Goal: Information Seeking & Learning: Understand process/instructions

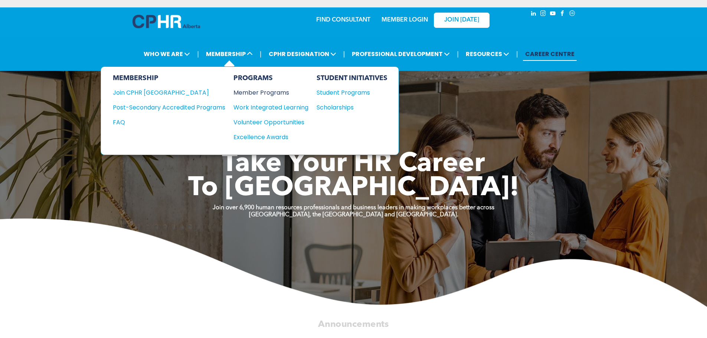
click at [250, 93] on div "Member Programs" at bounding box center [267, 92] width 68 height 9
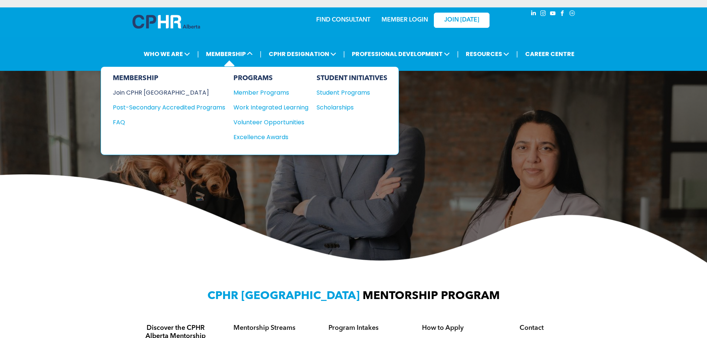
click at [157, 94] on div "Join CPHR [GEOGRAPHIC_DATA]" at bounding box center [163, 92] width 101 height 9
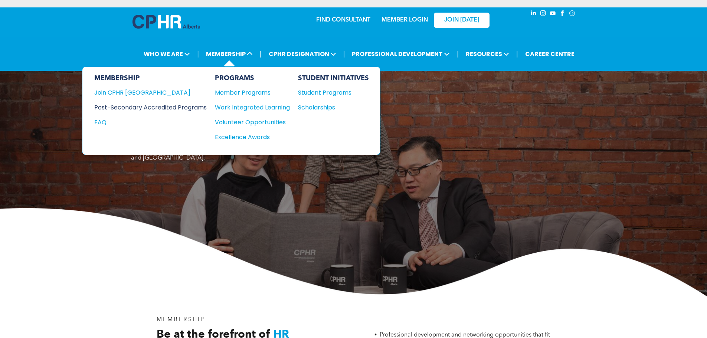
click at [185, 110] on div "Post-Secondary Accredited Programs" at bounding box center [144, 107] width 101 height 9
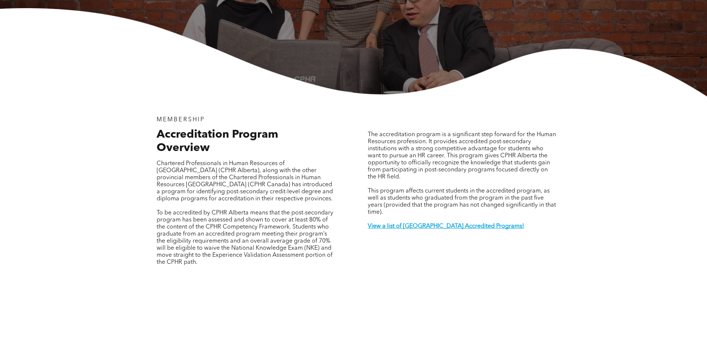
scroll to position [223, 0]
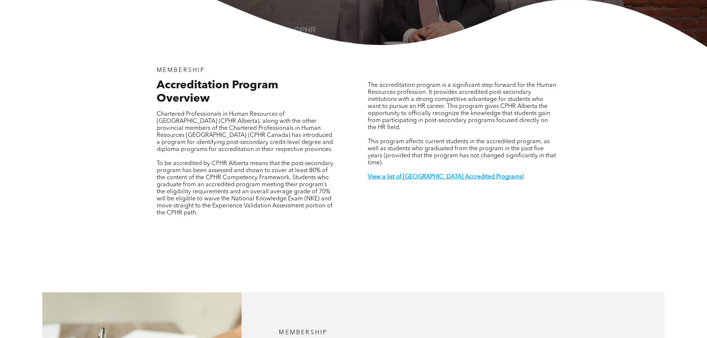
drag, startPoint x: 157, startPoint y: 140, endPoint x: 330, endPoint y: 196, distance: 181.3
click at [330, 196] on p "To be accredited by CPHR Alberta means that the post-secondary program has been…" at bounding box center [245, 188] width 177 height 56
copy span "To be accredited by CPHR Alberta means that the post-secondary program has been…"
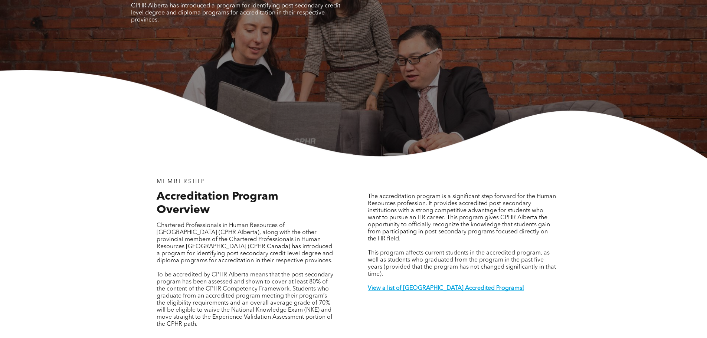
scroll to position [0, 0]
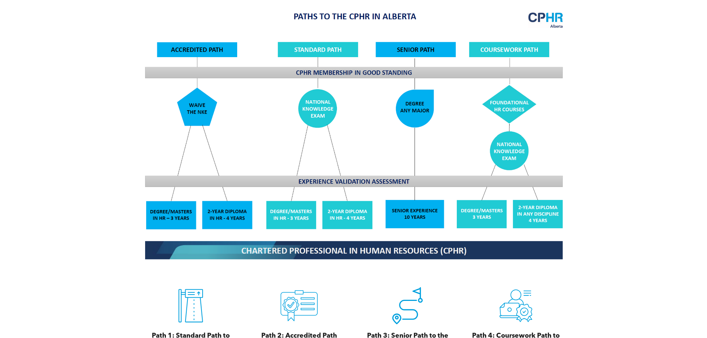
scroll to position [631, 0]
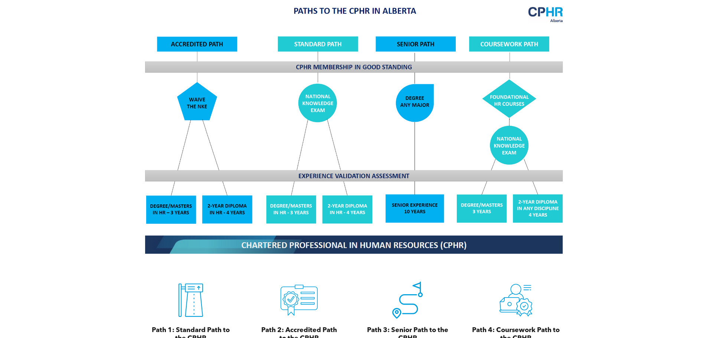
drag, startPoint x: 259, startPoint y: 74, endPoint x: 79, endPoint y: 103, distance: 181.9
click at [79, 103] on div "CPHR Designation Pathways For CPHR Alberta members, there are four paths to the…" at bounding box center [353, 165] width 707 height 491
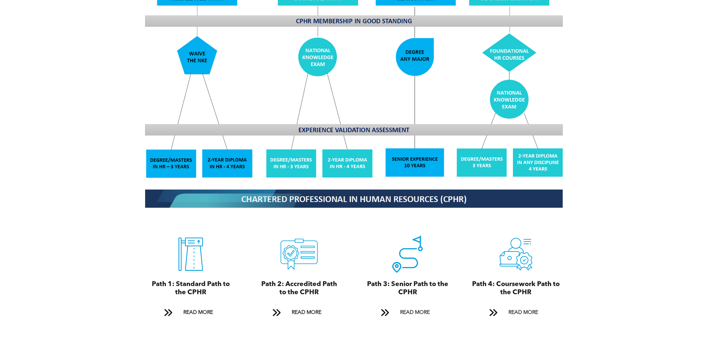
scroll to position [701, 0]
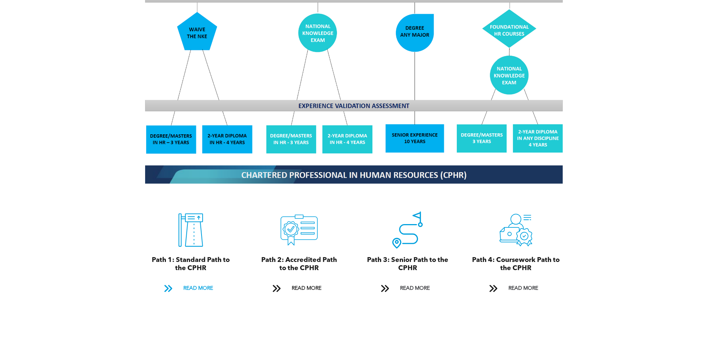
click at [202, 282] on span "READ MORE" at bounding box center [198, 289] width 35 height 14
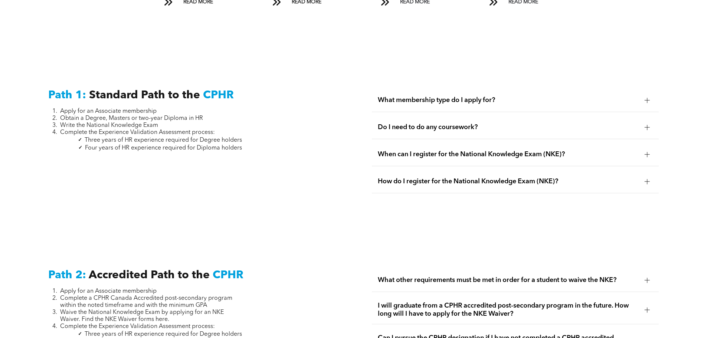
scroll to position [1033, 0]
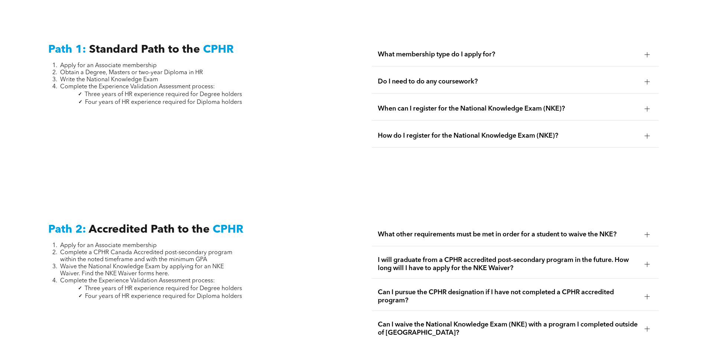
click at [60, 62] on li "Apply for an Associate membership" at bounding box center [151, 65] width 182 height 7
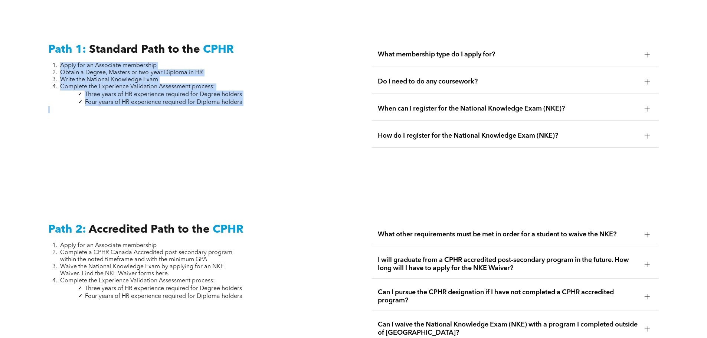
drag, startPoint x: 61, startPoint y: 56, endPoint x: 262, endPoint y: 97, distance: 204.6
click at [262, 97] on div "Path 1: Standard Path to the CPHR Apply for an Associate membership Obtain a De…" at bounding box center [191, 99] width 299 height 124
copy div "Apply for an Associate membership Obtain a Degree, Masters or two-year Diploma …"
click at [112, 141] on div "Path 1: Standard Path to the CPHR Apply for an Associate membership Obtain a De…" at bounding box center [191, 99] width 299 height 124
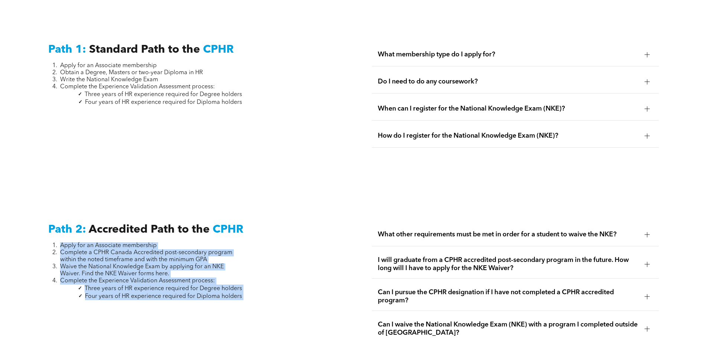
drag, startPoint x: 61, startPoint y: 235, endPoint x: 254, endPoint y: 290, distance: 200.7
copy div "Apply for an Associate membership Complete a CPHR Canada Accredited post-second…"
